Goal: Task Accomplishment & Management: Use online tool/utility

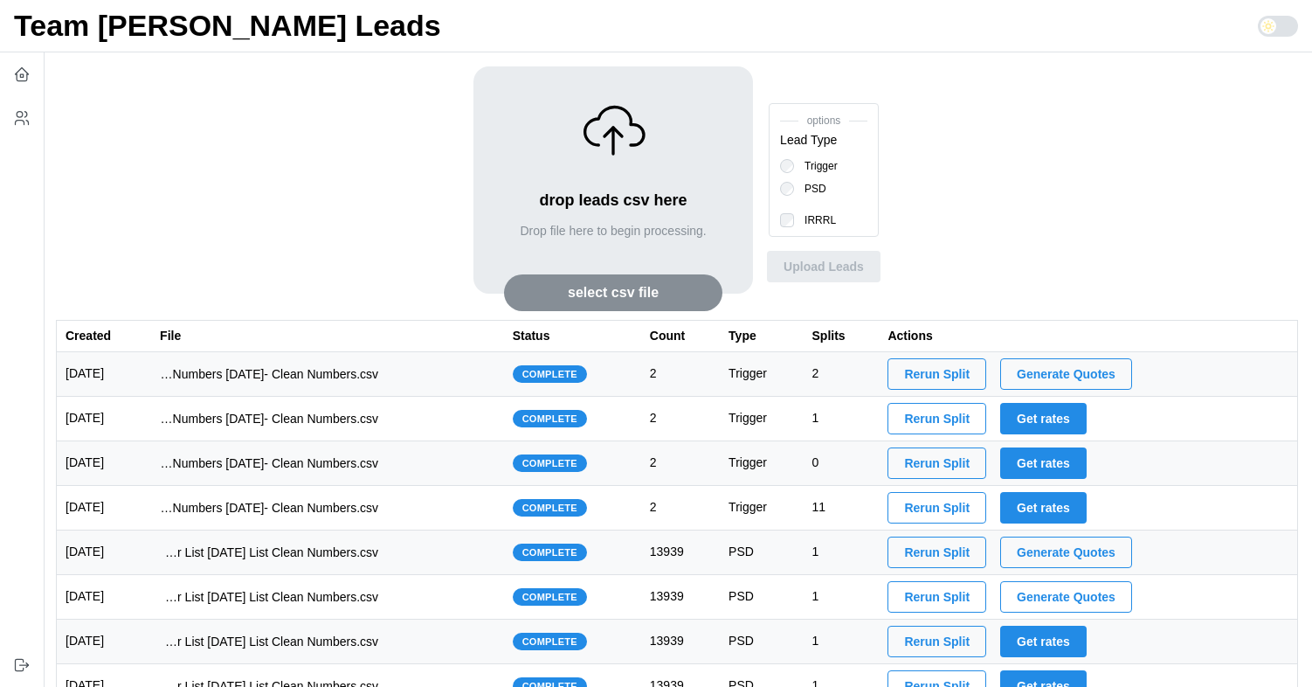
click at [1115, 369] on span "Generate Quotes" at bounding box center [1066, 374] width 99 height 30
click at [1082, 372] on span "Generate Quotes" at bounding box center [1066, 374] width 99 height 30
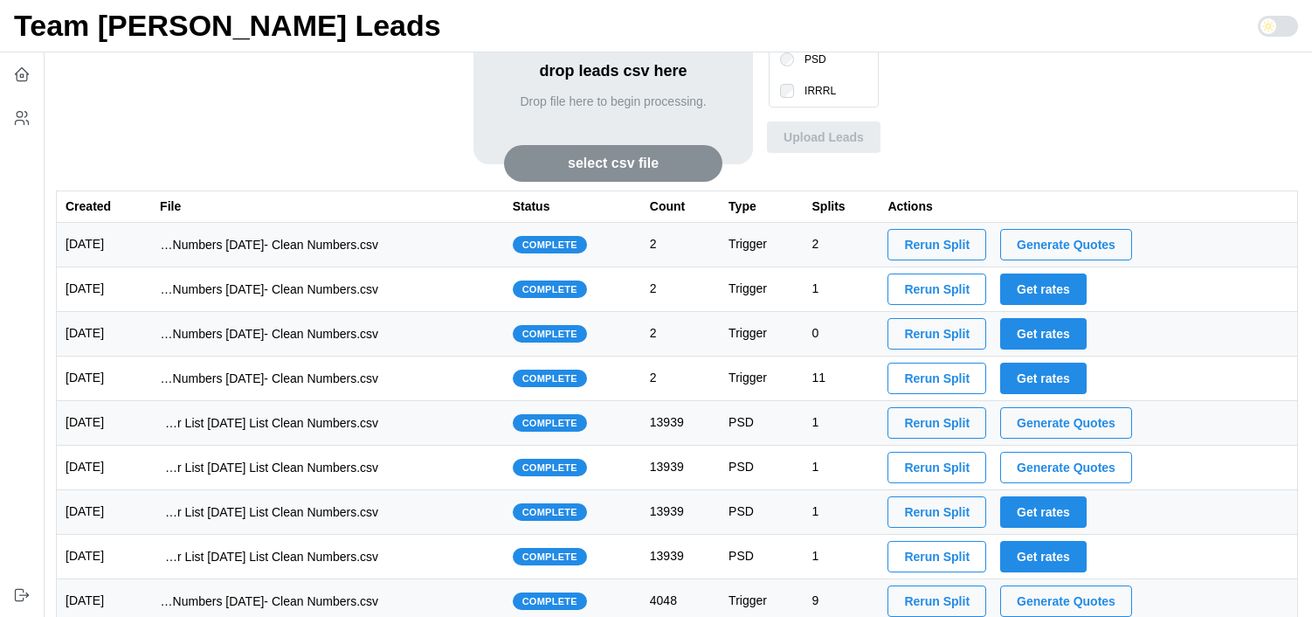
scroll to position [150, 0]
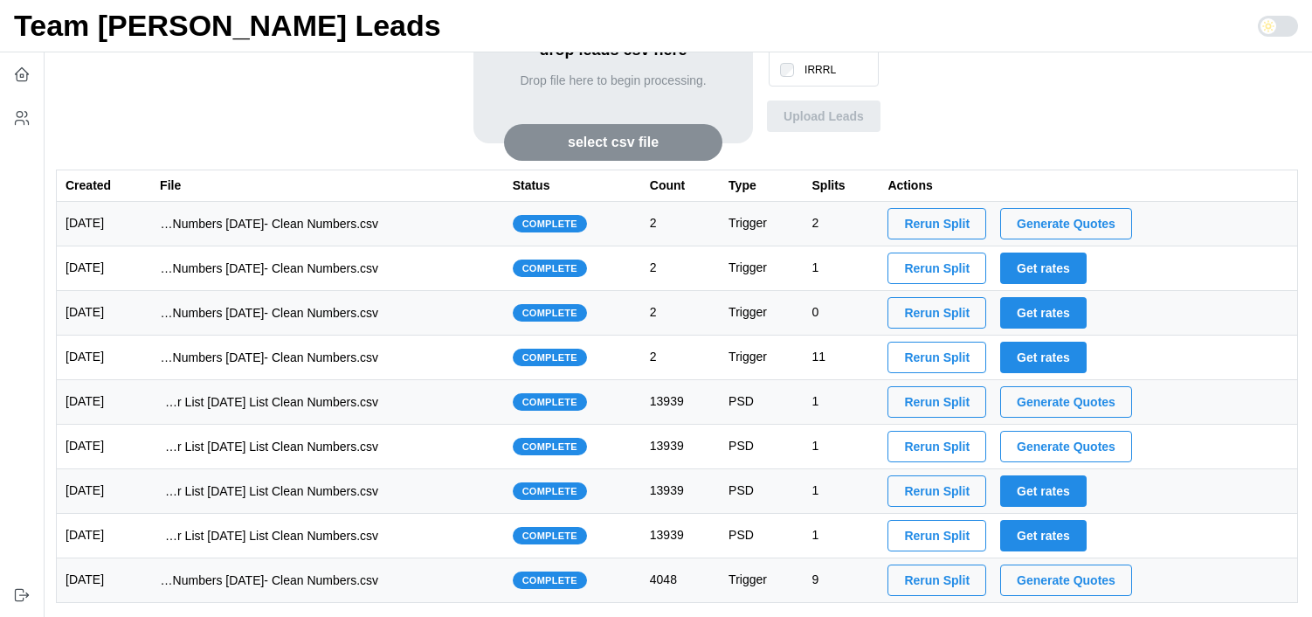
click at [1072, 399] on span "Generate Quotes" at bounding box center [1066, 402] width 99 height 30
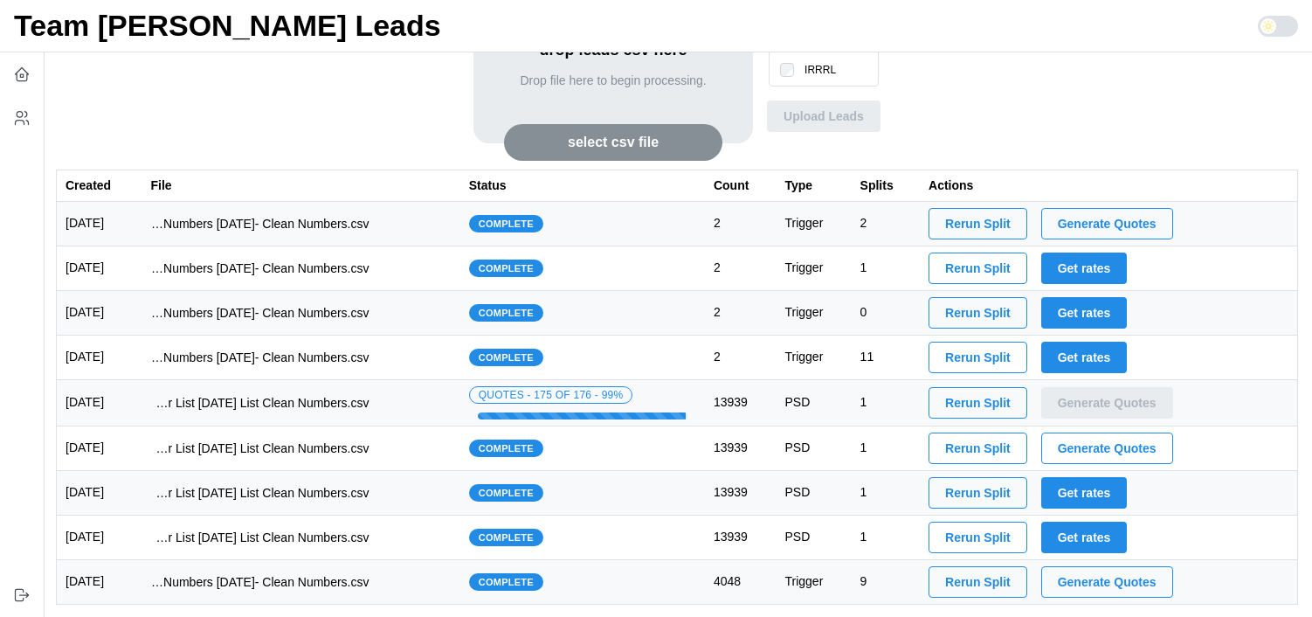
click at [425, 407] on td "imports/[PERSON_NAME]/1754111891013-1749523138906-TU VA IRRRL Master List [DATE…" at bounding box center [301, 403] width 318 height 46
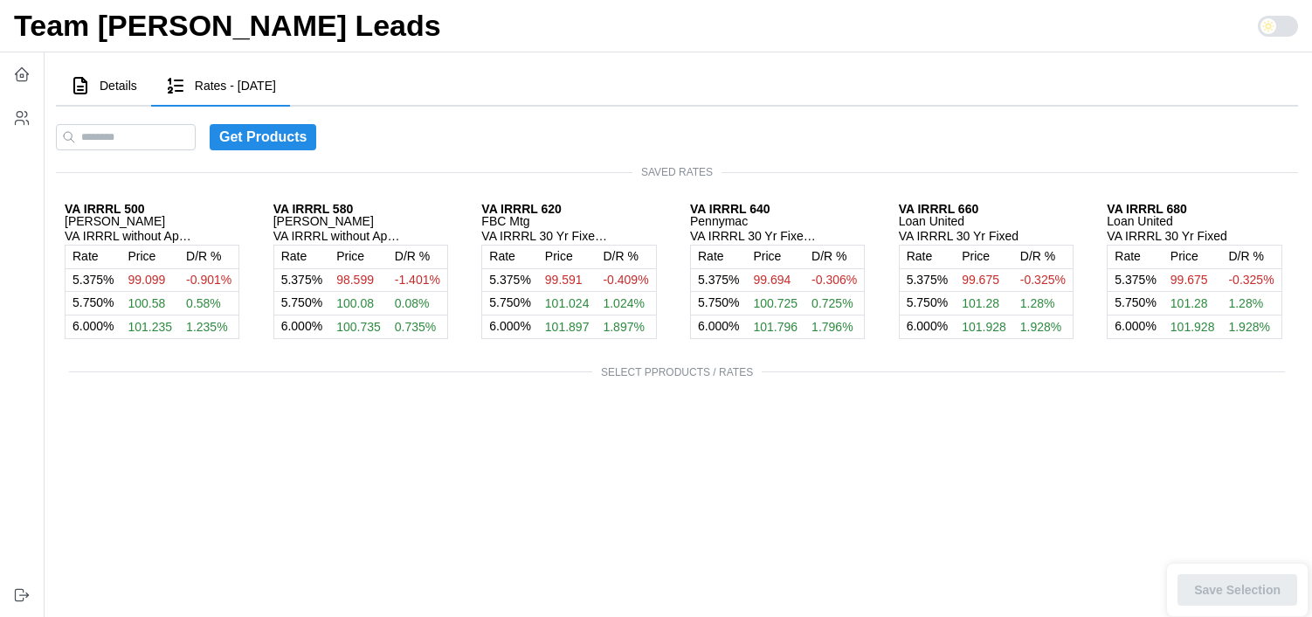
click at [104, 87] on span "Details" at bounding box center [119, 85] width 38 height 12
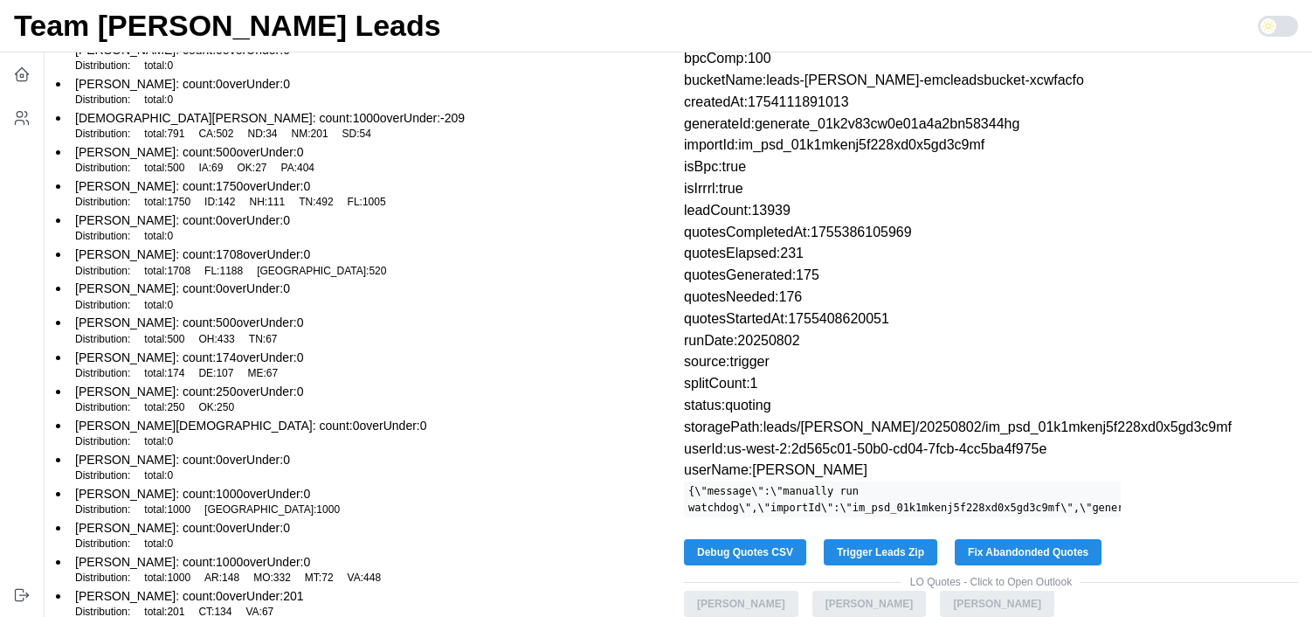
scroll to position [120, 0]
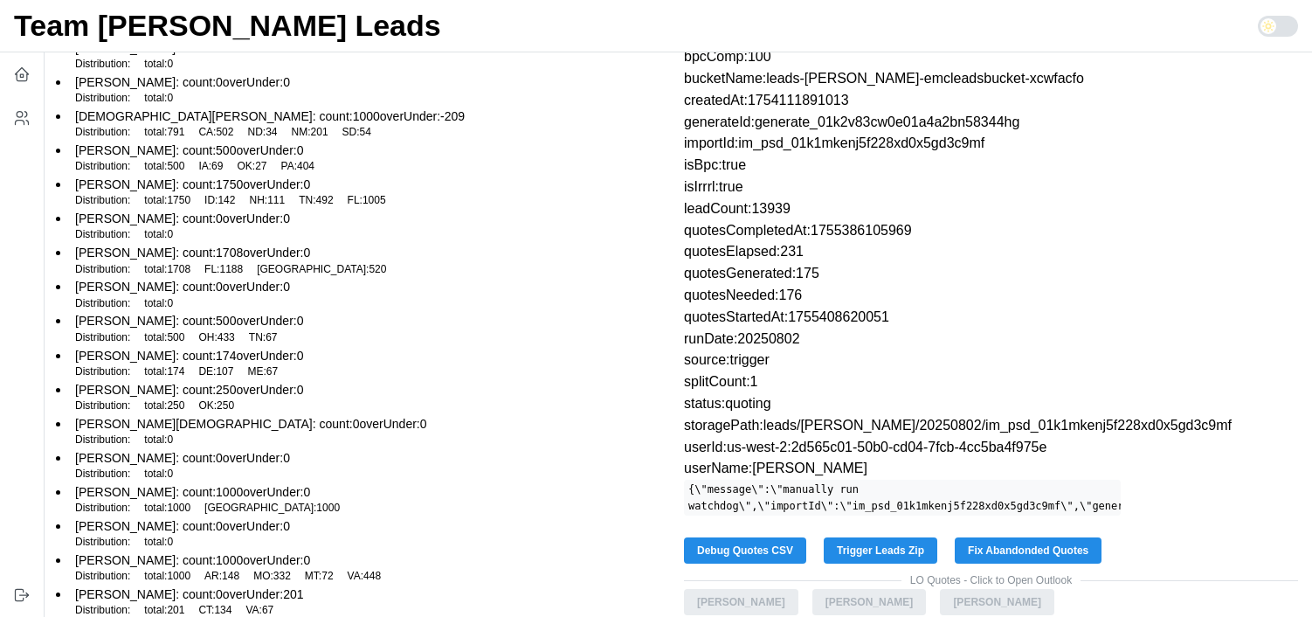
click at [1019, 553] on span "Fix Abandonded Quotes" at bounding box center [1028, 550] width 121 height 24
click at [27, 79] on icon "button" at bounding box center [21, 74] width 17 height 17
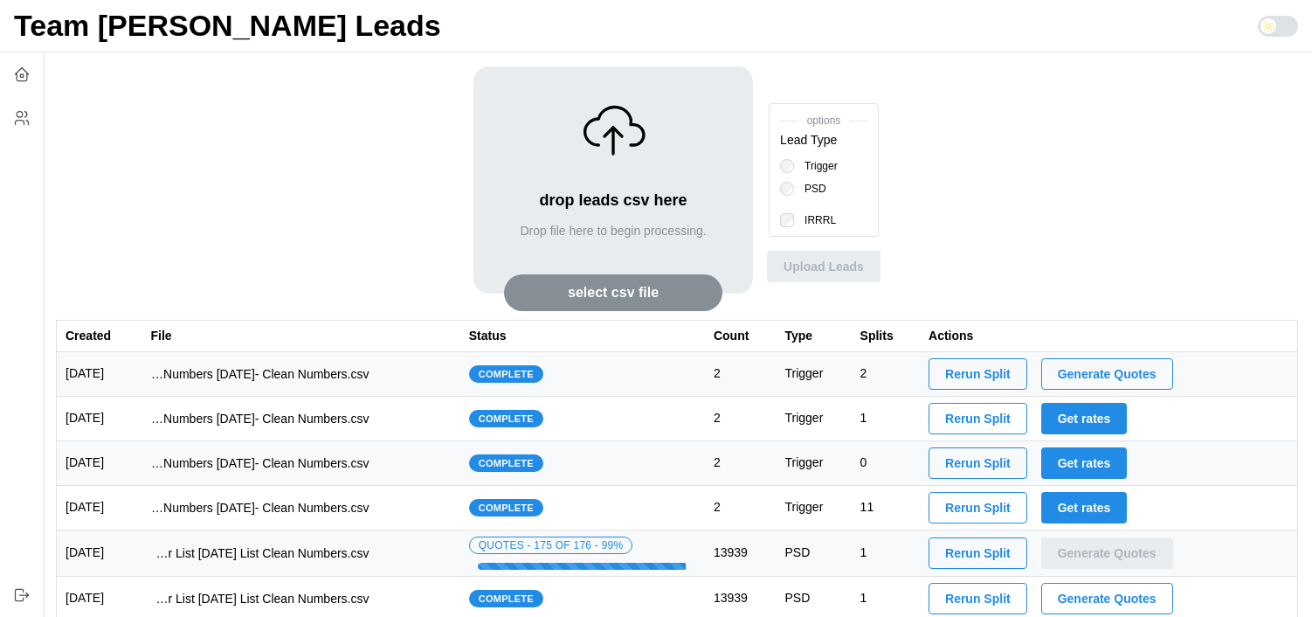
click at [680, 541] on div "Quotes - 175 of 176 - 99%" at bounding box center [582, 552] width 227 height 33
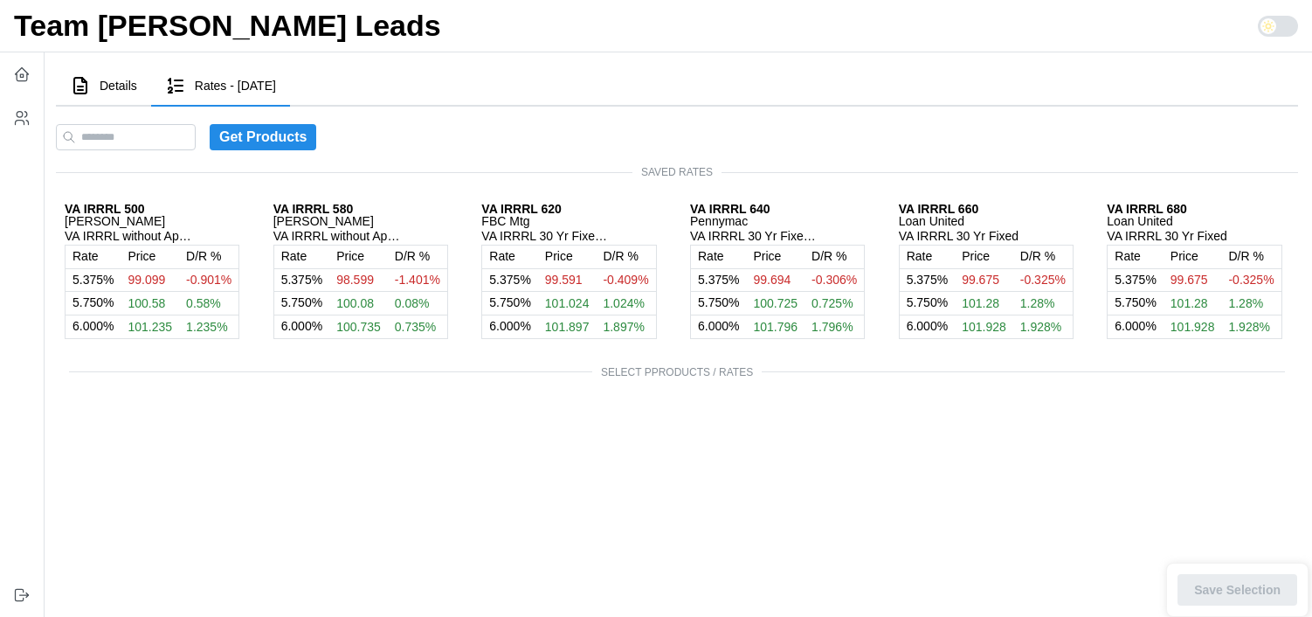
click at [114, 90] on span "Details" at bounding box center [119, 85] width 38 height 12
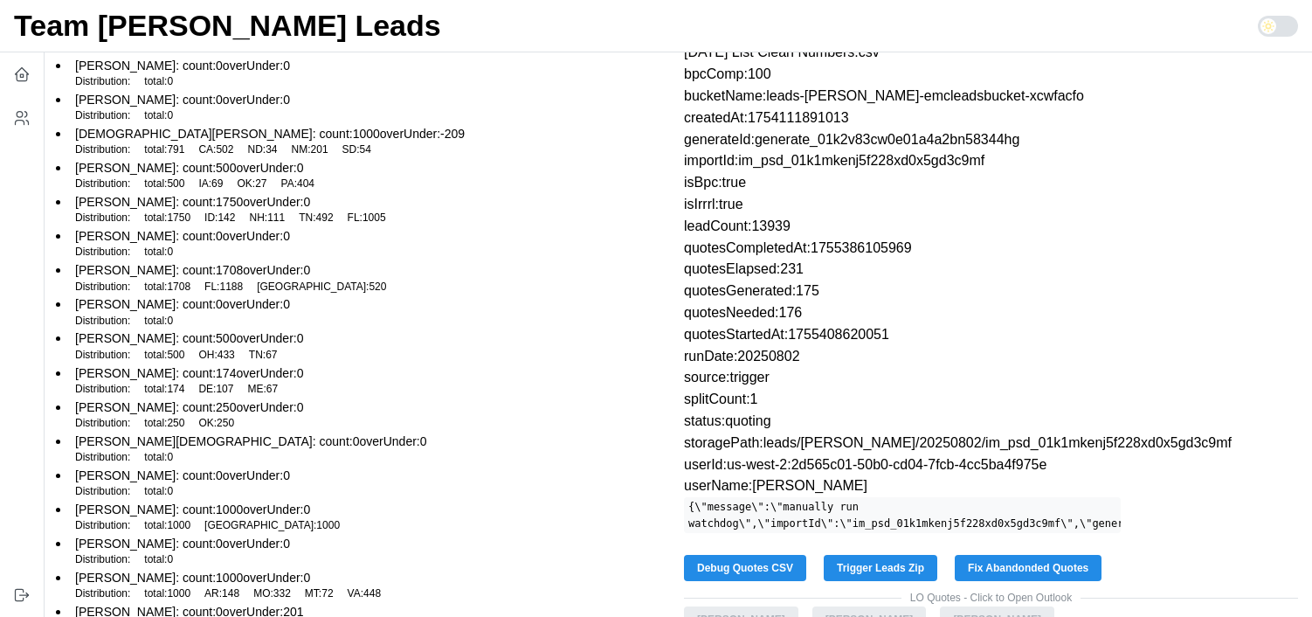
scroll to position [130, 0]
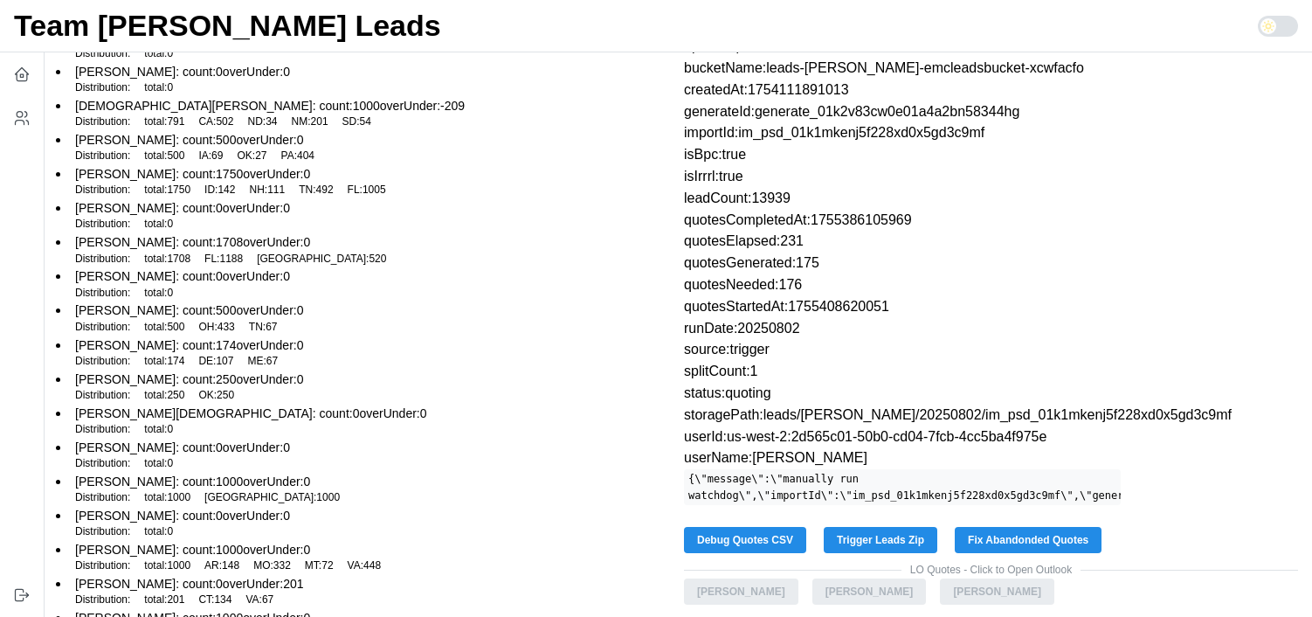
click at [1055, 531] on span "Fix Abandonded Quotes" at bounding box center [1028, 540] width 121 height 24
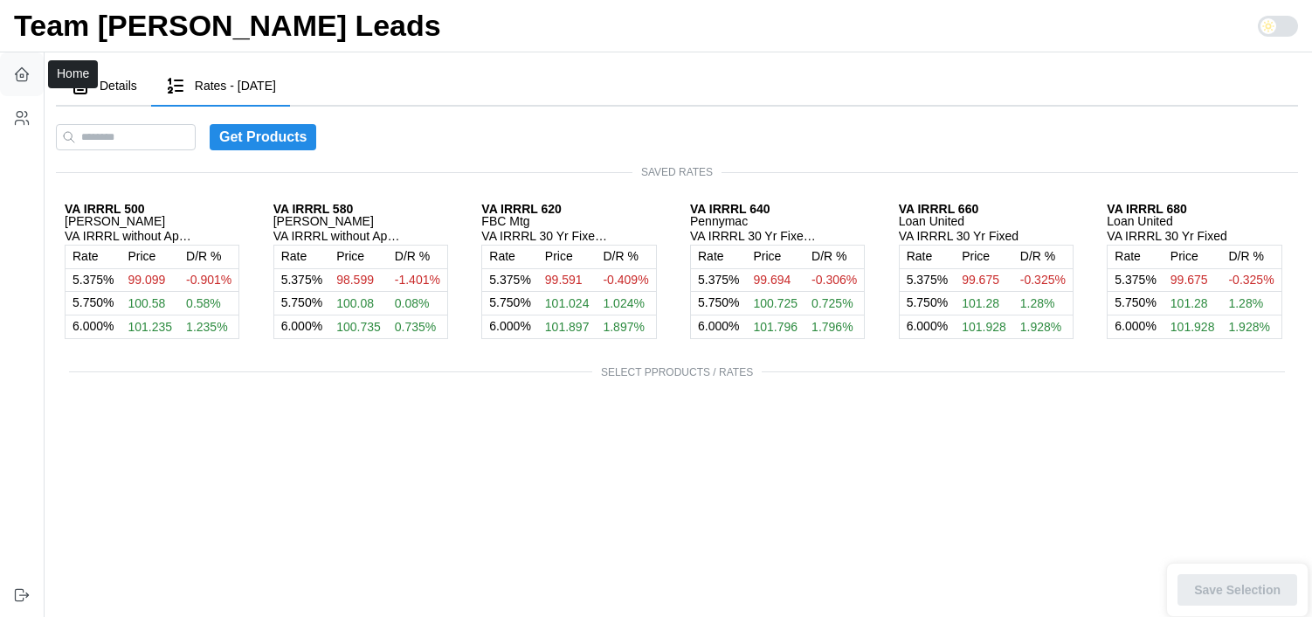
click at [27, 75] on icon "button" at bounding box center [22, 77] width 10 height 7
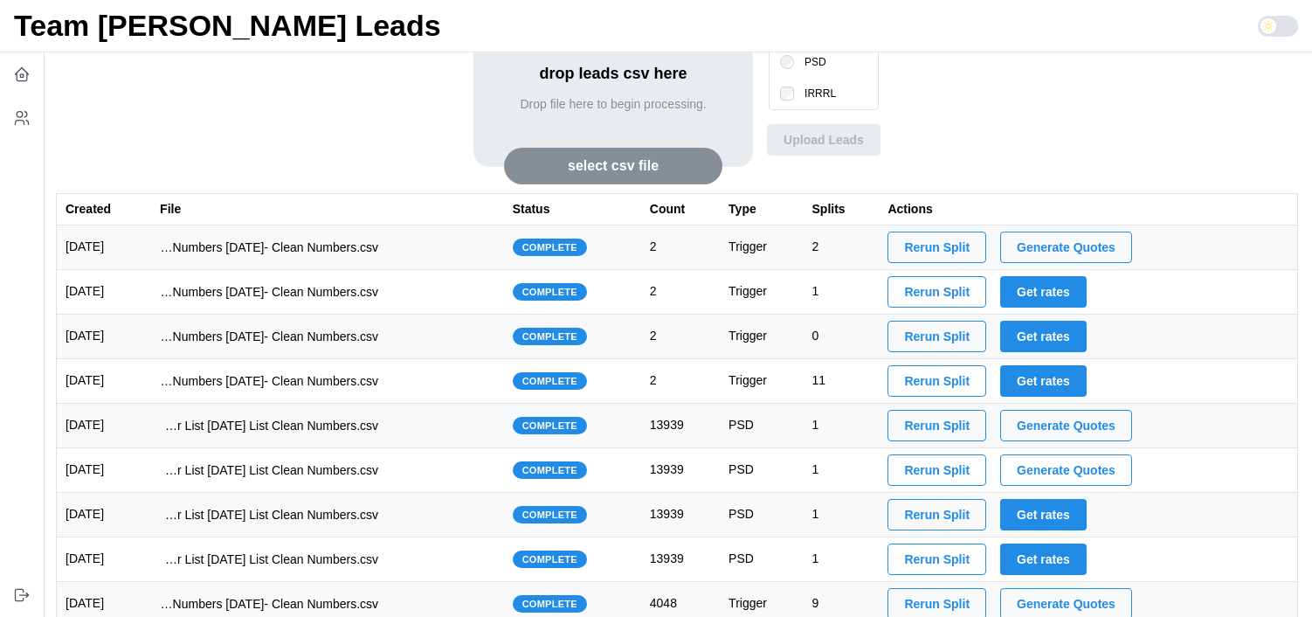
scroll to position [150, 0]
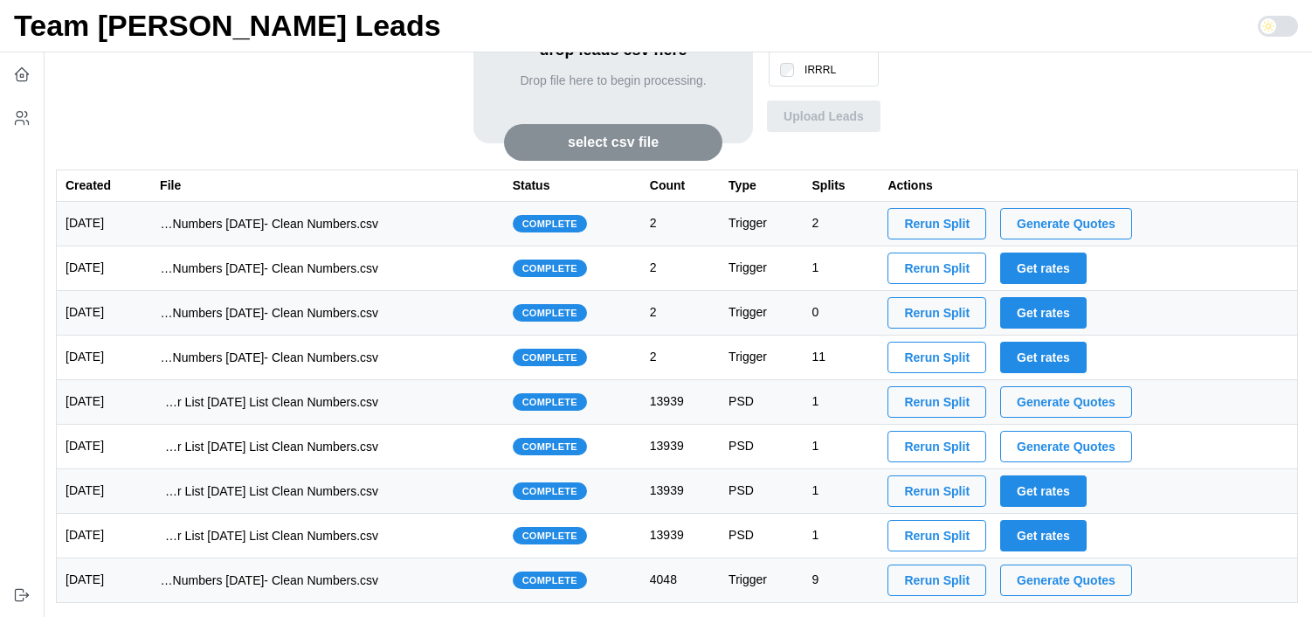
click at [1097, 397] on span "Generate Quotes" at bounding box center [1066, 402] width 99 height 30
click at [445, 408] on td "imports/[PERSON_NAME]/1754111891013-1749523138906-TU VA IRRRL Master List [DATE…" at bounding box center [327, 402] width 353 height 45
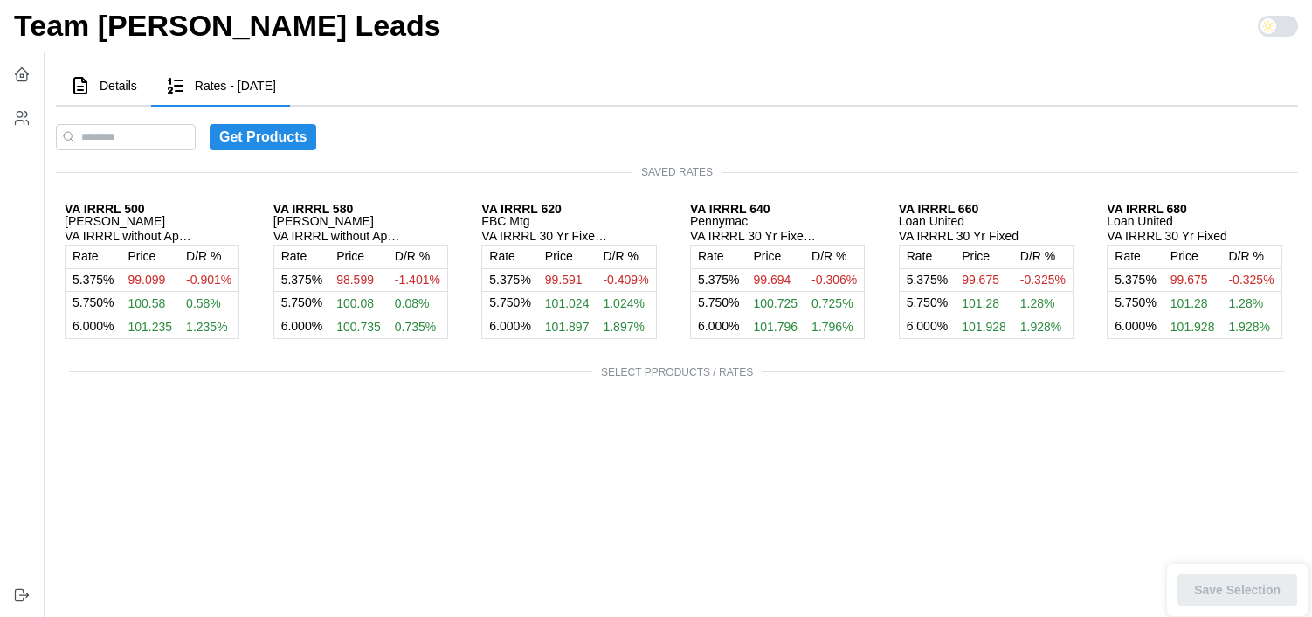
click at [103, 79] on span "Details" at bounding box center [119, 85] width 38 height 12
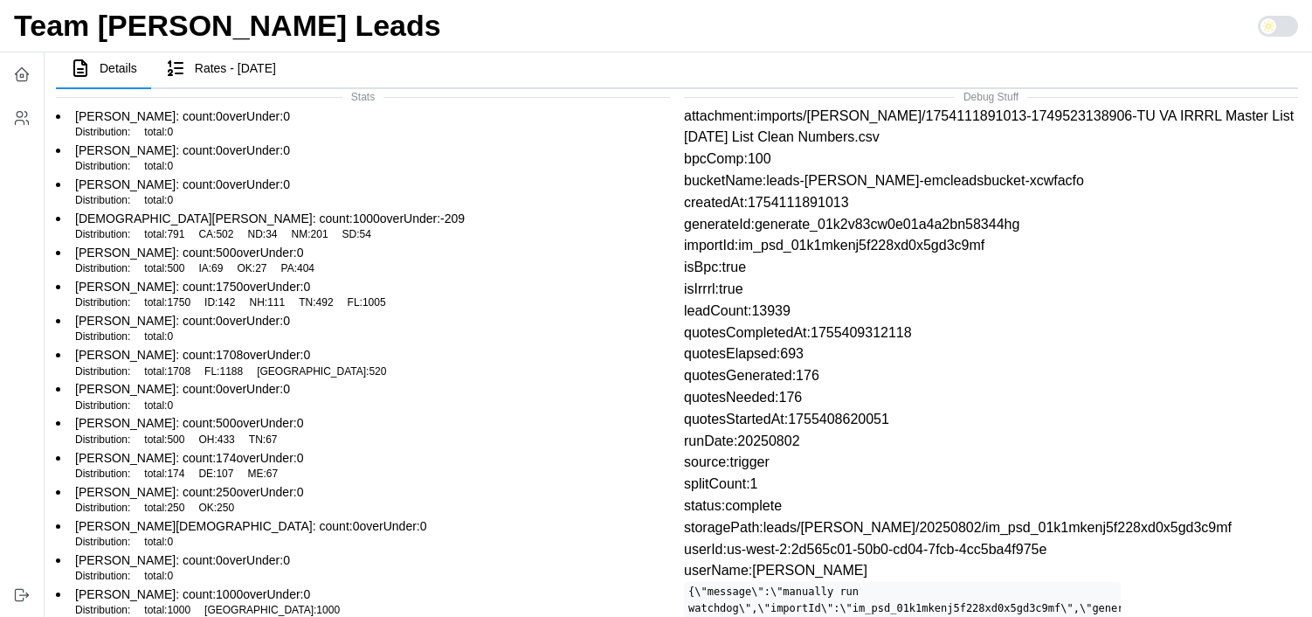
scroll to position [13, 0]
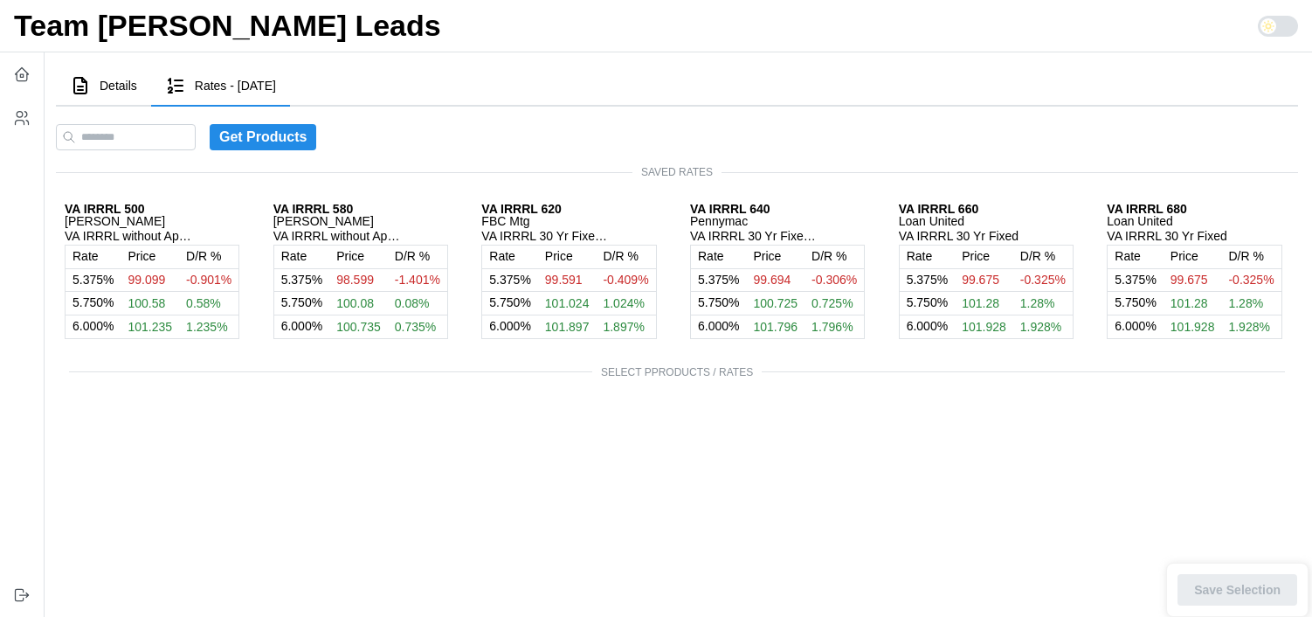
click at [109, 90] on span "Details" at bounding box center [119, 85] width 38 height 12
